Goal: Feedback & Contribution: Leave review/rating

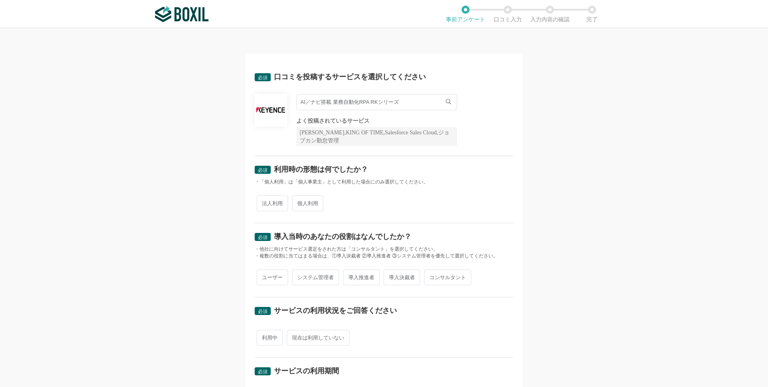
click at [280, 204] on span "法人利用" at bounding box center [272, 203] width 31 height 16
click at [264, 202] on input "法人利用" at bounding box center [261, 198] width 5 height 5
click at [366, 104] on input "AI／ナビ搭載 業務自動化RPA RKシリーズ" at bounding box center [377, 102] width 161 height 16
click at [419, 121] on li "AI／ナビ搭載 業務自動化RPA RKシリーズ" at bounding box center [377, 118] width 160 height 16
click at [273, 200] on span "法人利用" at bounding box center [272, 203] width 31 height 16
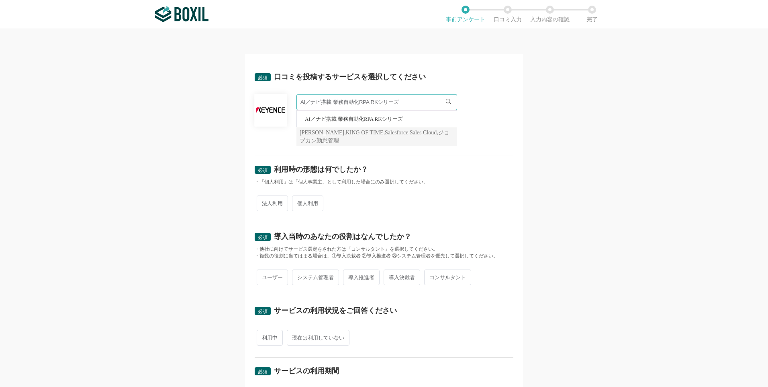
click at [264, 200] on input "法人利用" at bounding box center [261, 198] width 5 height 5
radio input "true"
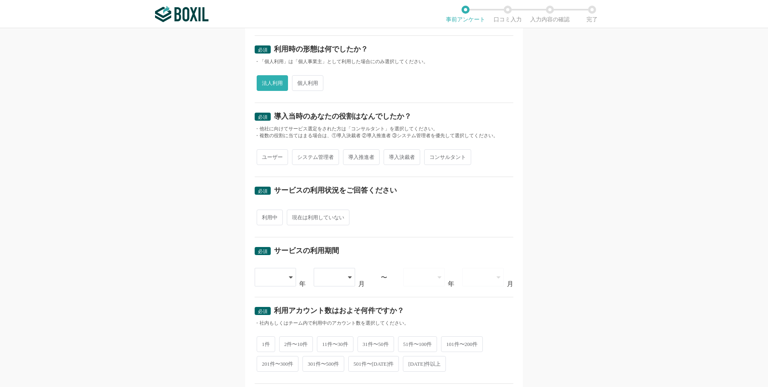
scroll to position [121, 0]
click at [365, 157] on span "導入推進者" at bounding box center [361, 157] width 37 height 16
click at [350, 155] on input "導入推進者" at bounding box center [347, 152] width 5 height 5
radio input "true"
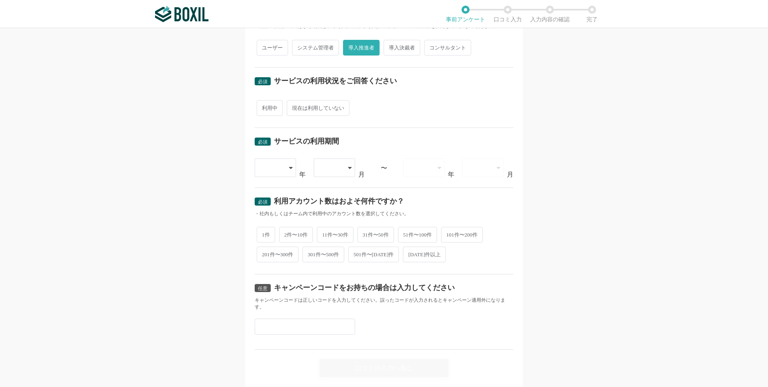
scroll to position [241, 0]
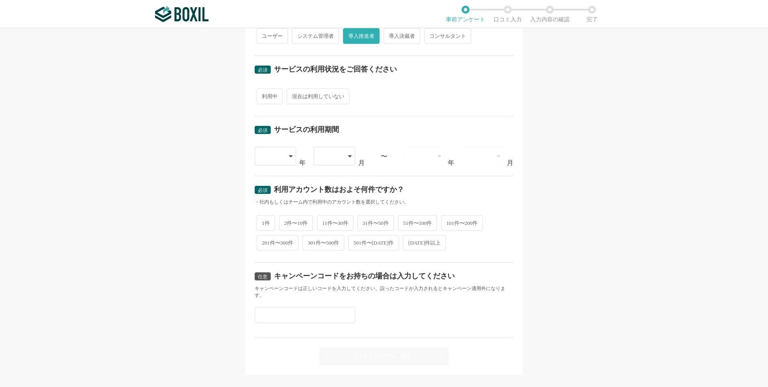
click at [268, 97] on span "利用中" at bounding box center [270, 96] width 26 height 16
click at [264, 95] on input "利用中" at bounding box center [261, 92] width 5 height 5
radio input "true"
click at [290, 153] on icon at bounding box center [292, 156] width 4 height 6
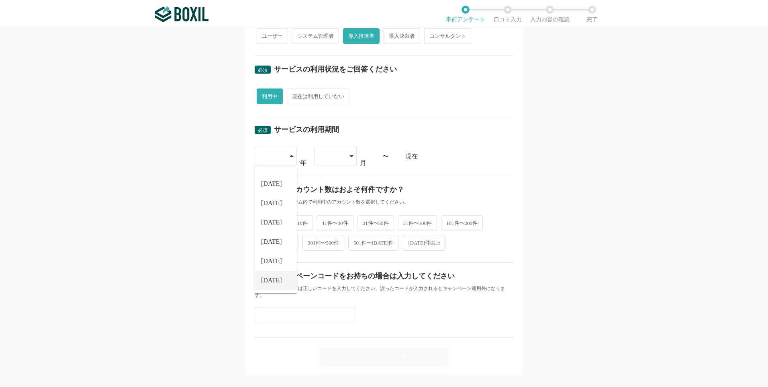
click at [275, 280] on li "[DATE]" at bounding box center [276, 279] width 42 height 19
click at [344, 154] on div at bounding box center [336, 156] width 42 height 18
click at [331, 276] on li "06" at bounding box center [336, 275] width 42 height 19
click at [337, 221] on span "11件〜30件" at bounding box center [335, 222] width 37 height 16
click at [324, 221] on input "11件〜30件" at bounding box center [321, 217] width 5 height 5
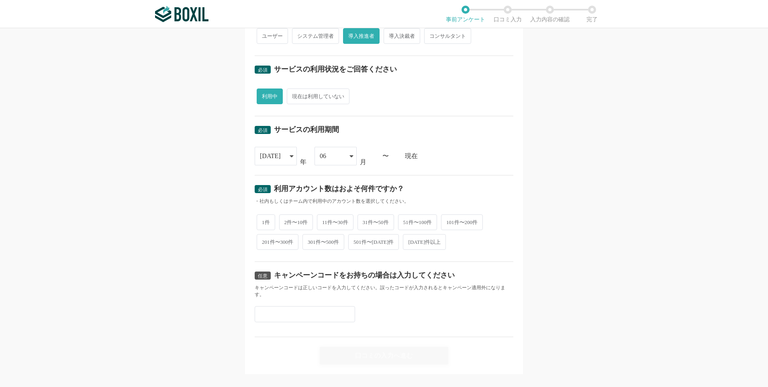
radio input "true"
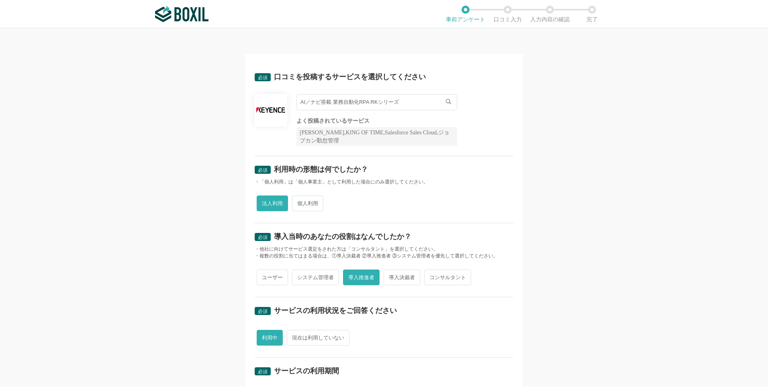
scroll to position [241, 0]
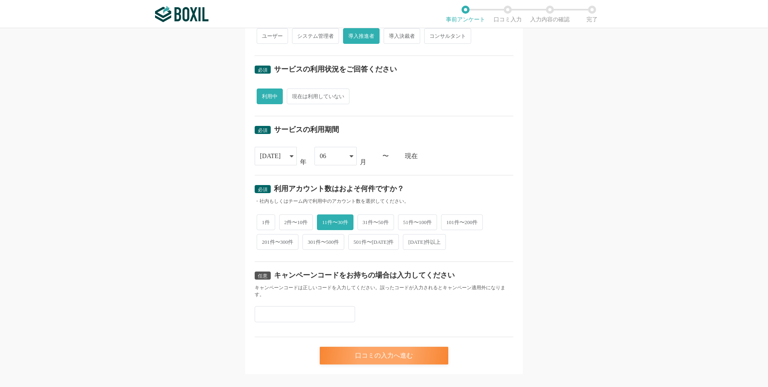
click at [344, 356] on div "口コミの入力へ進む" at bounding box center [384, 355] width 129 height 18
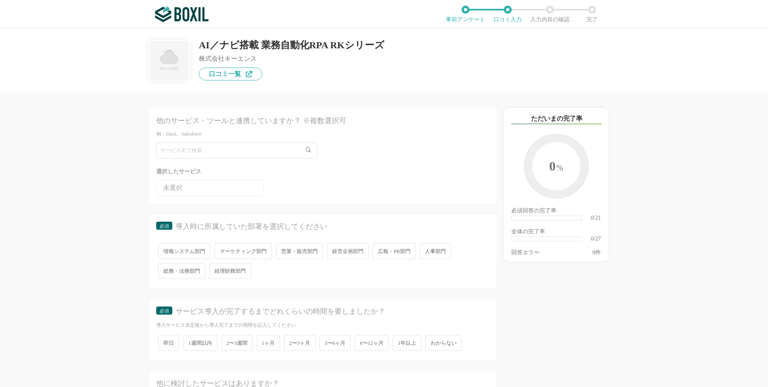
scroll to position [121, 0]
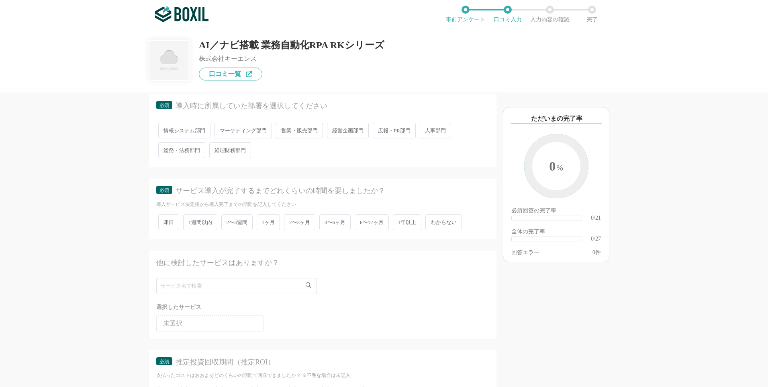
click at [195, 154] on span "総務・法務部門" at bounding box center [181, 150] width 47 height 16
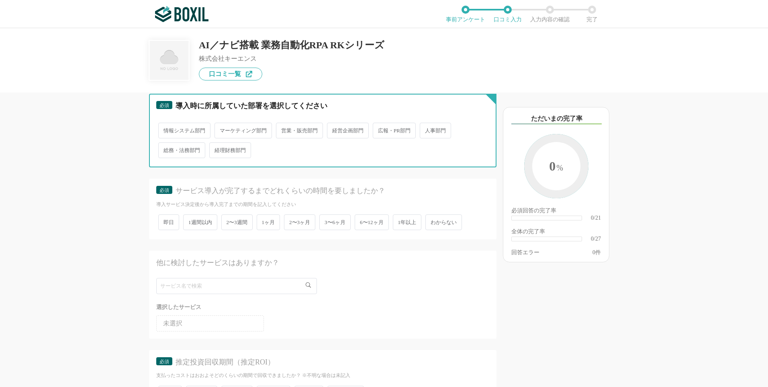
click at [166, 149] on input "総務・法務部門" at bounding box center [162, 145] width 5 height 5
radio input "true"
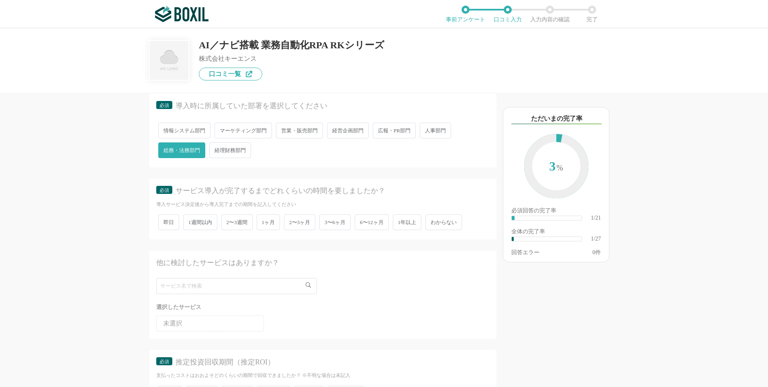
click at [272, 223] on span "1ヶ月" at bounding box center [269, 222] width 24 height 16
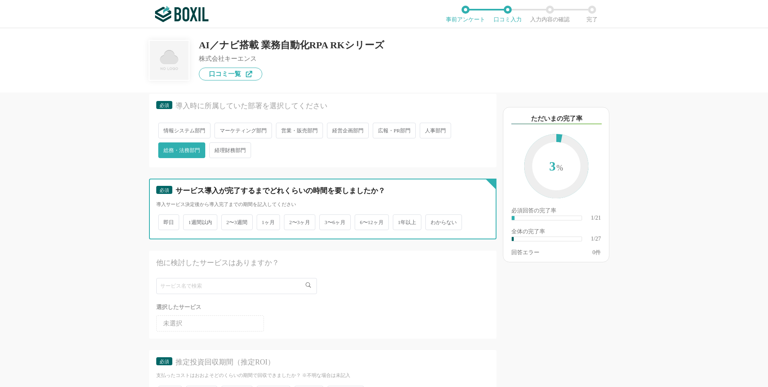
click at [264, 221] on input "1ヶ月" at bounding box center [261, 217] width 5 height 5
radio input "true"
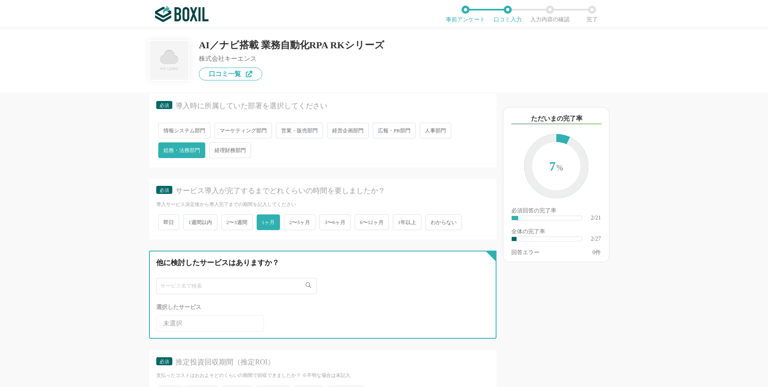
click at [225, 285] on input "text" at bounding box center [236, 286] width 161 height 16
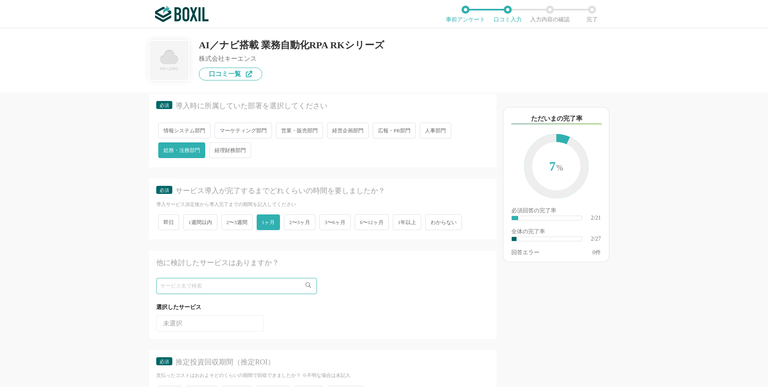
click at [106, 299] on div "他のサービス・ツールと連携していますか？ ※複数選択可 例：Slack、Salesforce 選択したサービス 未選択 必須 導入時に所属していた部署を選択し…" at bounding box center [296, 239] width 402 height 294
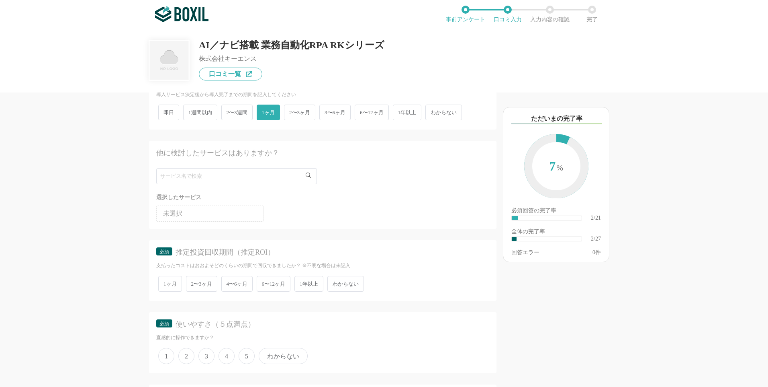
scroll to position [241, 0]
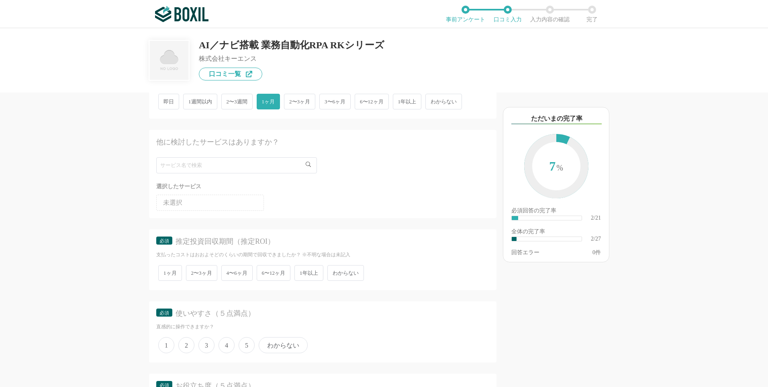
click at [352, 269] on span "わからない" at bounding box center [345, 273] width 37 height 16
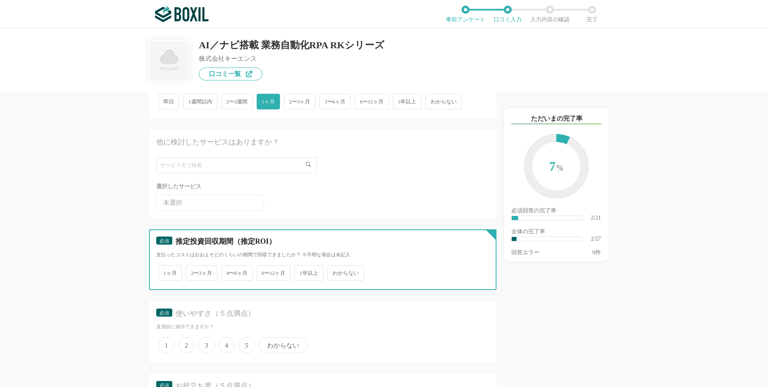
click at [335, 269] on input "わからない" at bounding box center [331, 268] width 5 height 5
radio input "true"
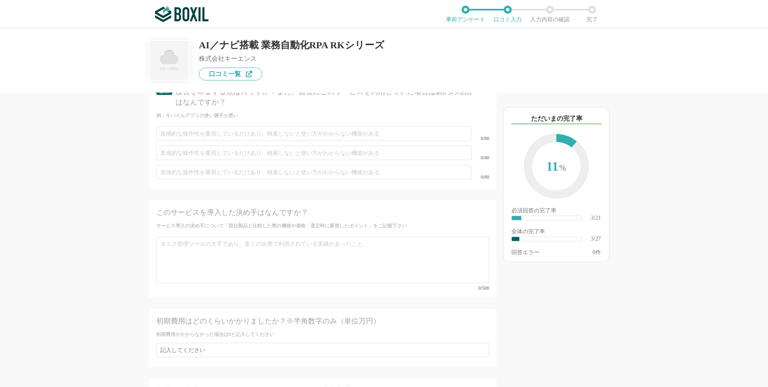
scroll to position [2086, 0]
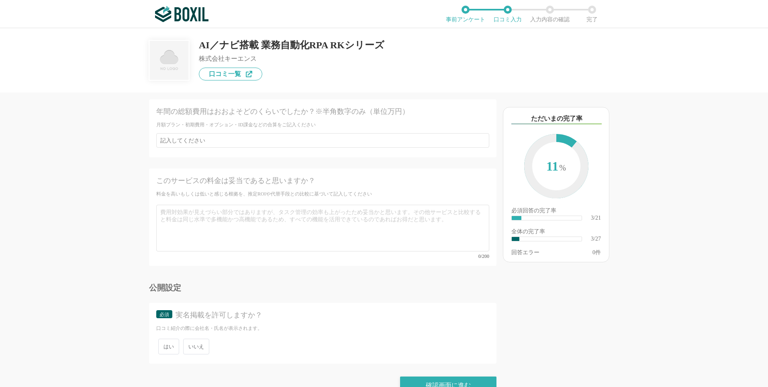
click at [194, 338] on span "いいえ" at bounding box center [196, 346] width 26 height 16
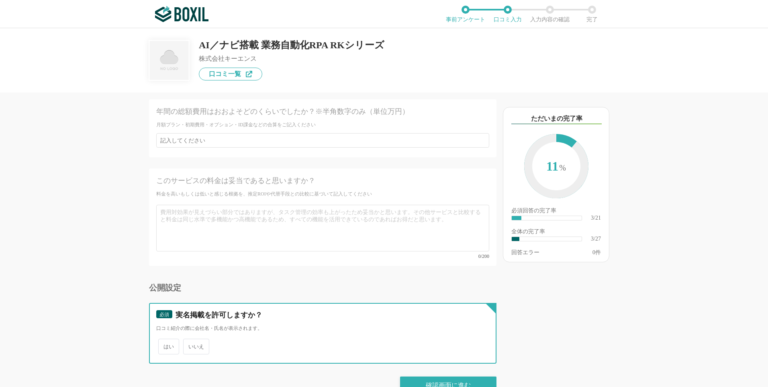
click at [190, 339] on input "いいえ" at bounding box center [187, 341] width 5 height 5
radio input "true"
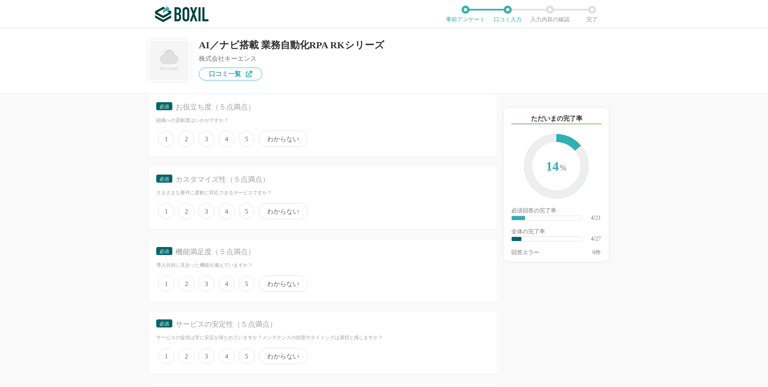
scroll to position [0, 0]
